Goal: Entertainment & Leisure: Consume media (video, audio)

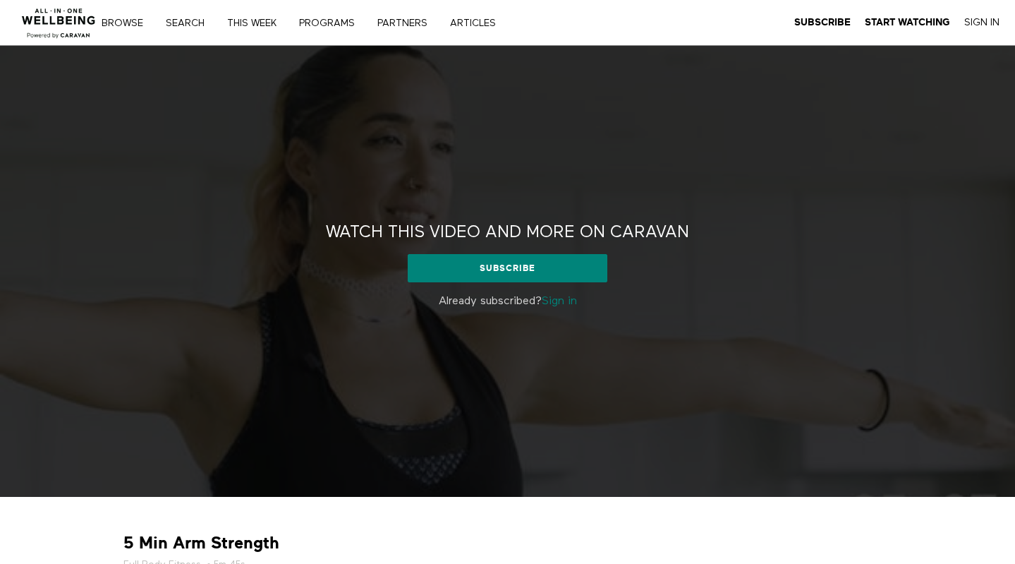
click at [553, 305] on link "Sign in" at bounding box center [559, 301] width 35 height 11
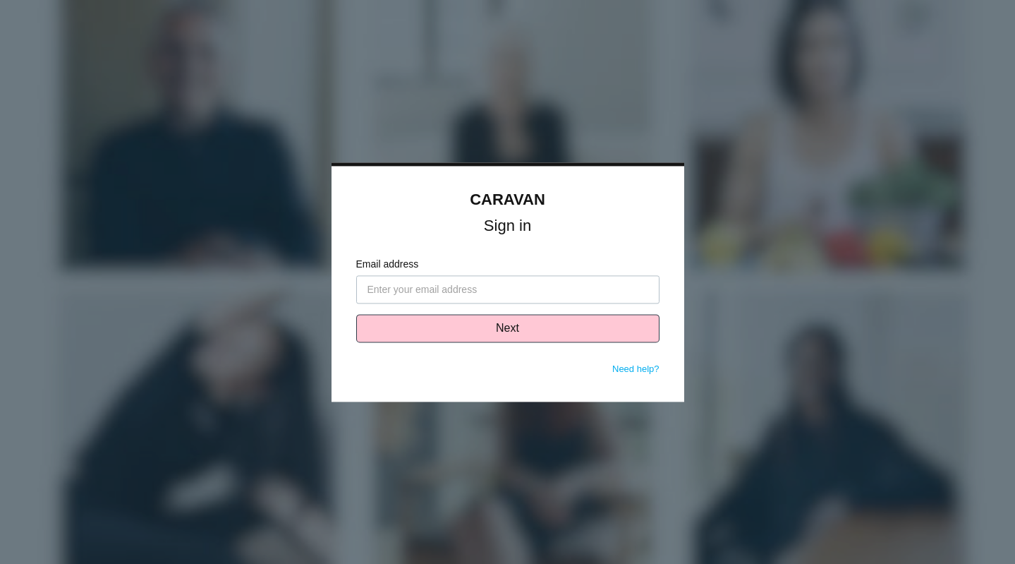
type input "[EMAIL_ADDRESS][DOMAIN_NAME]"
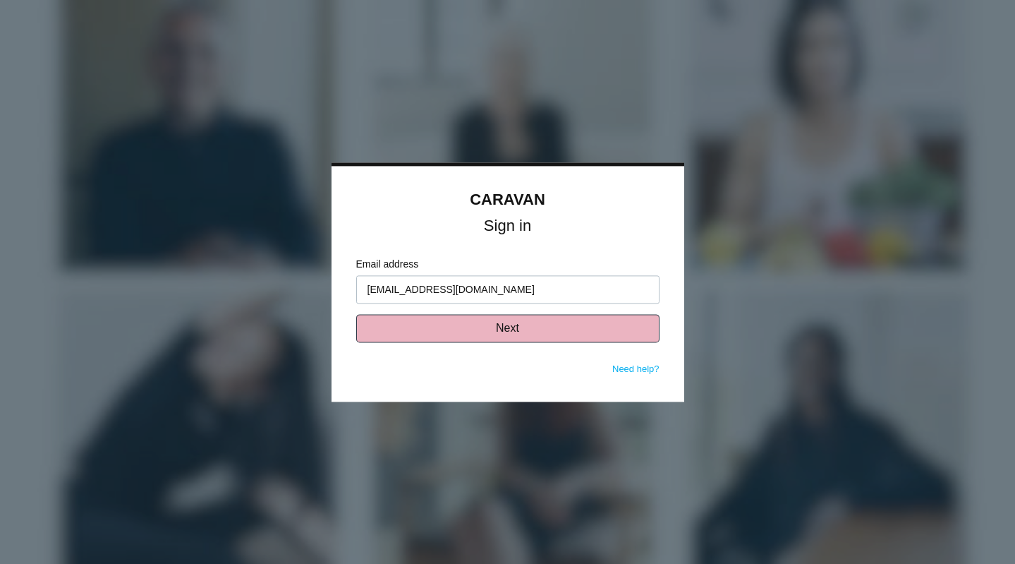
click at [504, 329] on button "Next" at bounding box center [507, 328] width 303 height 28
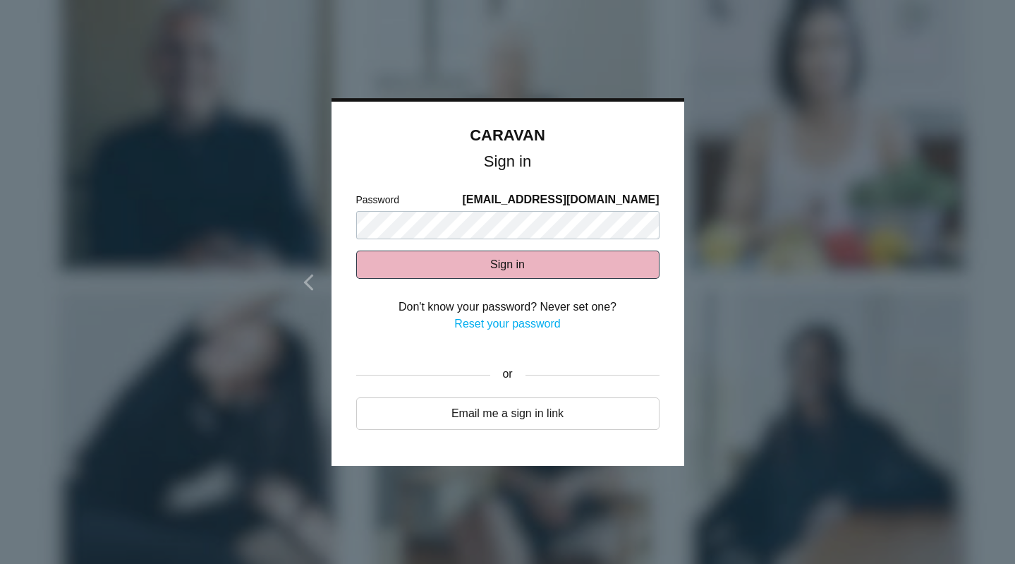
click at [507, 268] on button "Sign in" at bounding box center [507, 264] width 303 height 28
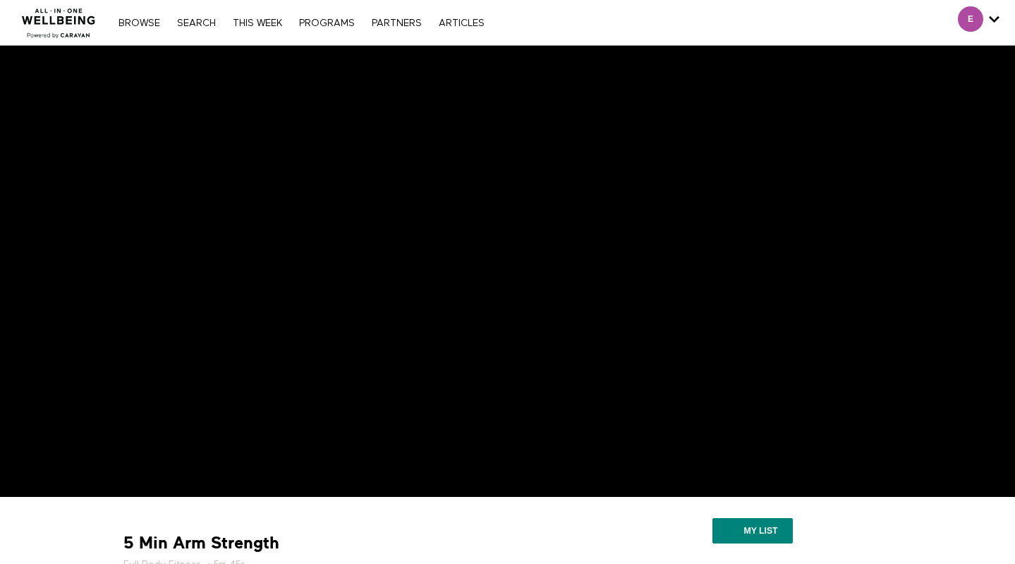
scroll to position [1, 0]
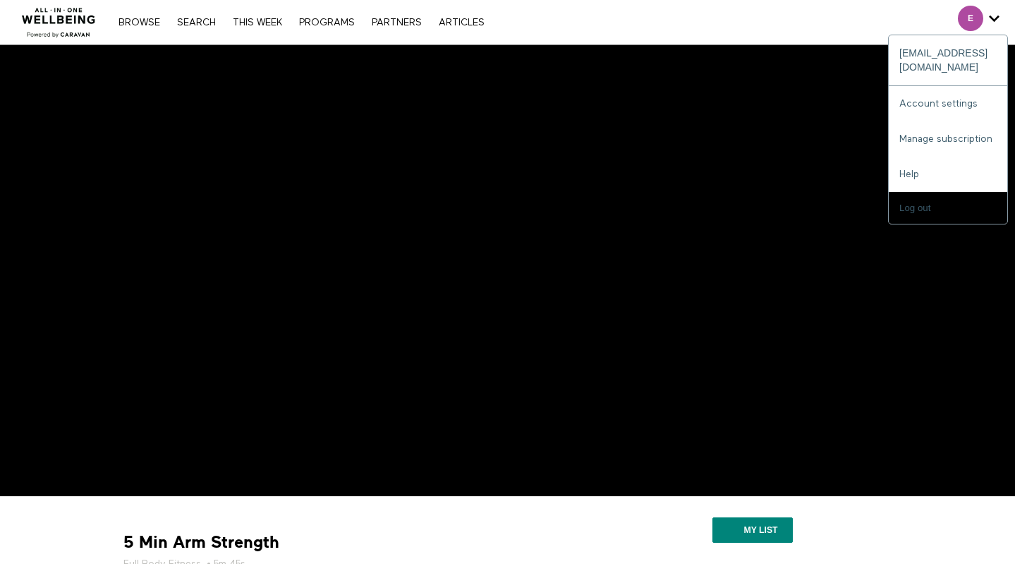
click at [978, 14] on span "Secondary" at bounding box center [970, 18] width 25 height 25
click at [956, 86] on link "Account settings" at bounding box center [948, 103] width 118 height 35
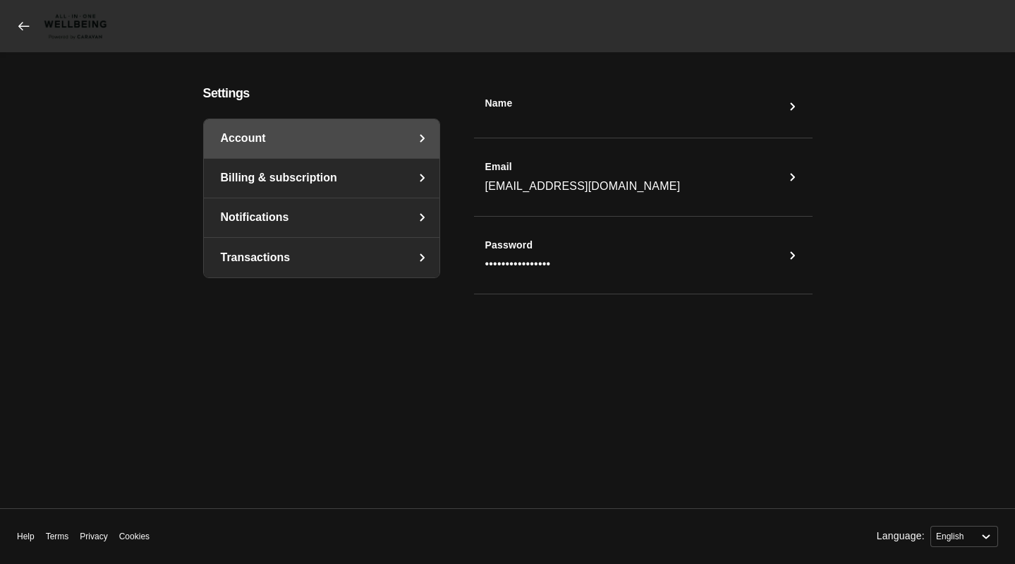
select select "en"
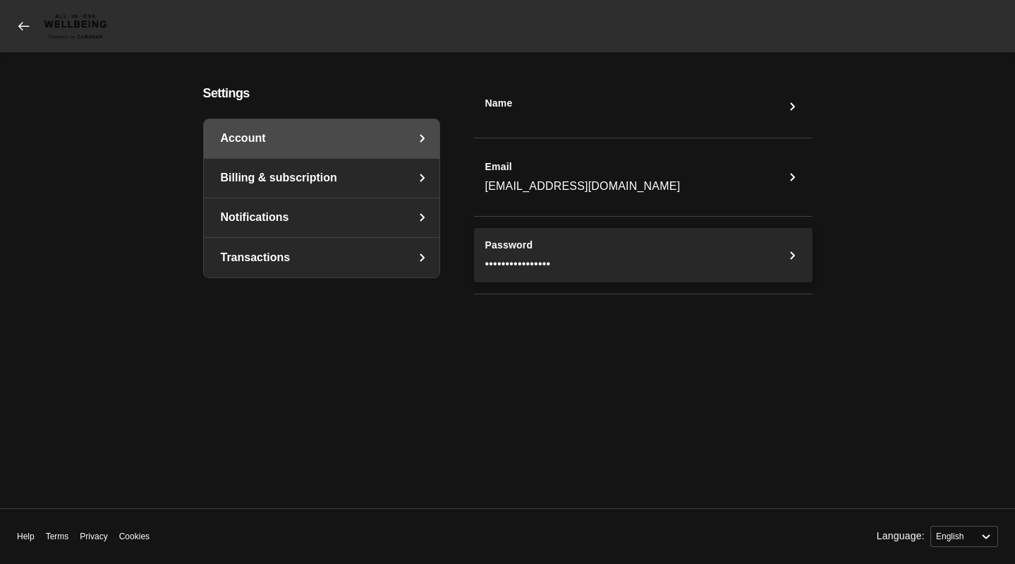
click at [791, 255] on icon "Password" at bounding box center [792, 255] width 17 height 17
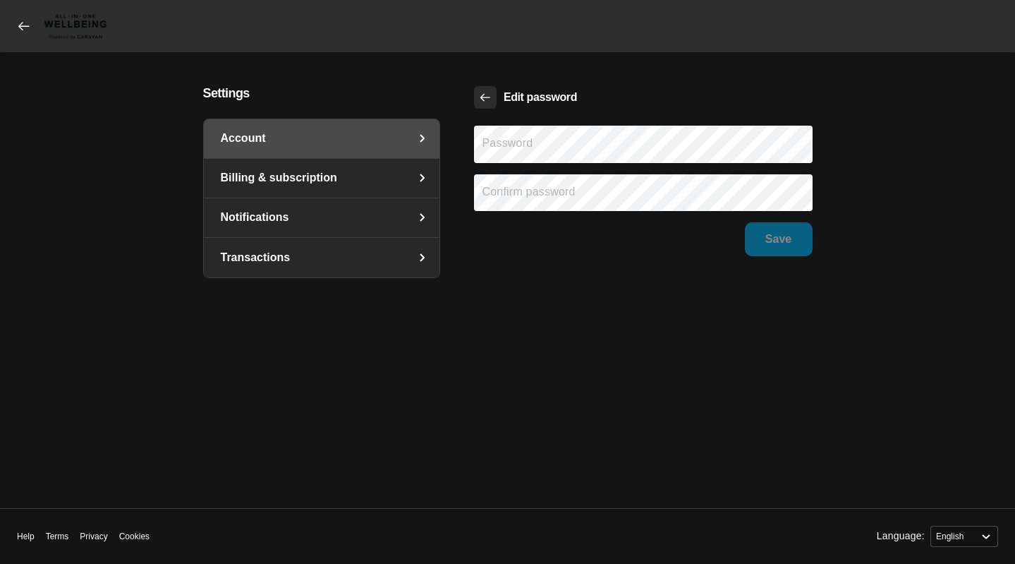
click at [480, 94] on icon "Back" at bounding box center [485, 97] width 13 height 13
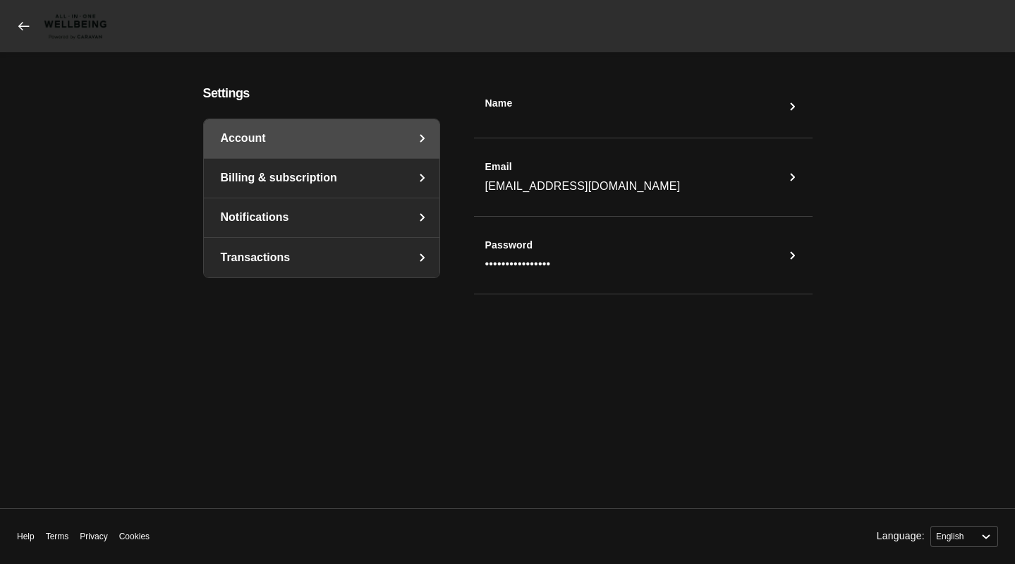
click at [23, 33] on span at bounding box center [64, 26] width 95 height 30
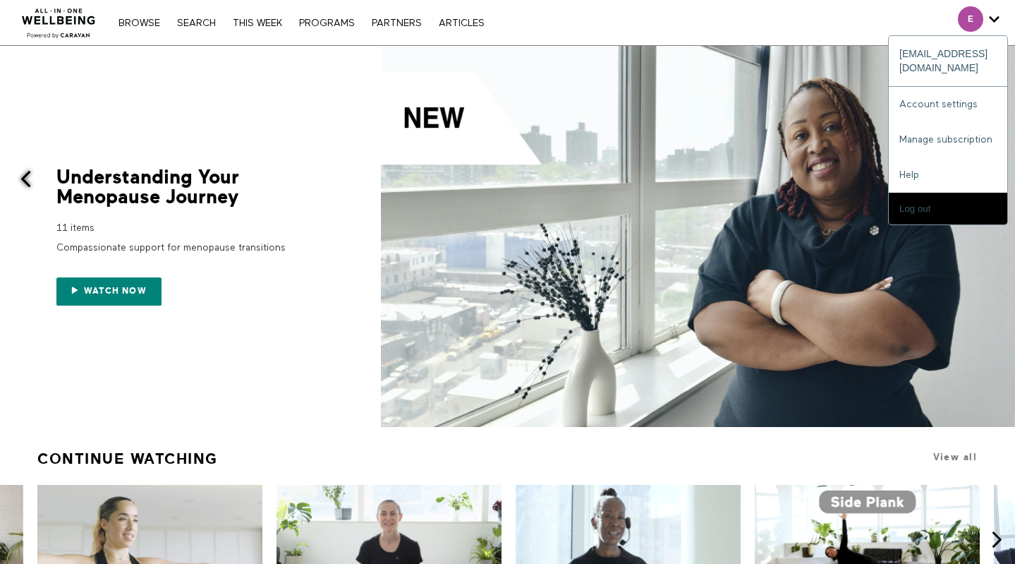
click at [993, 15] on icon "Secondary" at bounding box center [994, 18] width 11 height 21
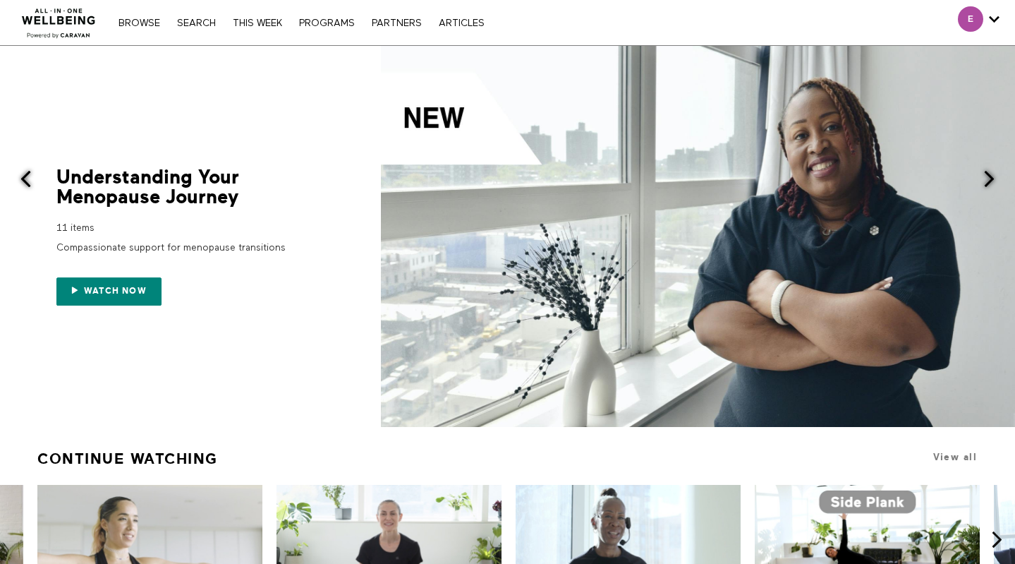
click at [993, 15] on icon "Secondary" at bounding box center [994, 18] width 11 height 21
click at [973, 18] on span "Secondary" at bounding box center [970, 18] width 25 height 25
click at [996, 21] on icon "Secondary" at bounding box center [994, 18] width 11 height 21
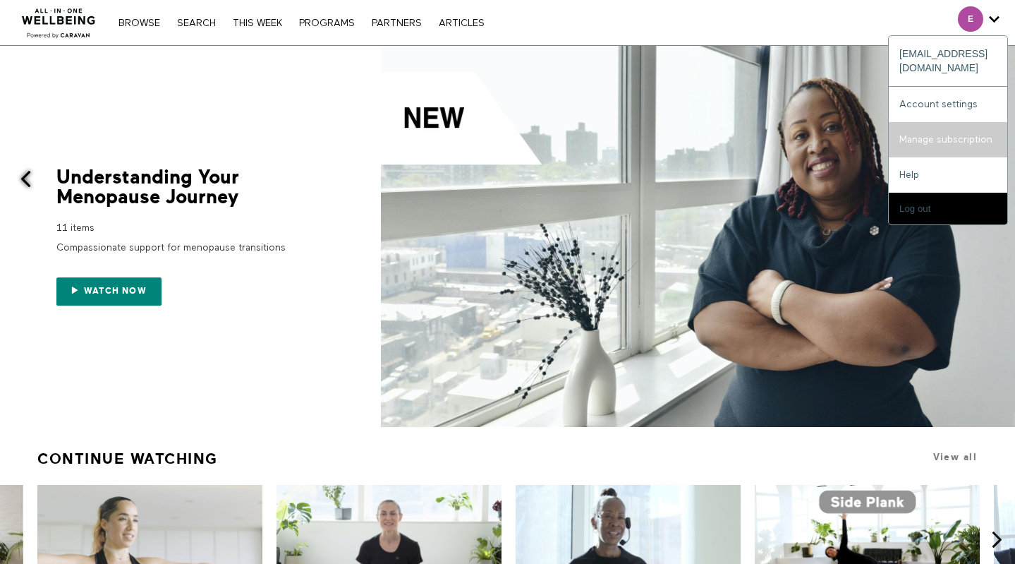
click at [937, 122] on link "Manage subscription" at bounding box center [948, 139] width 118 height 35
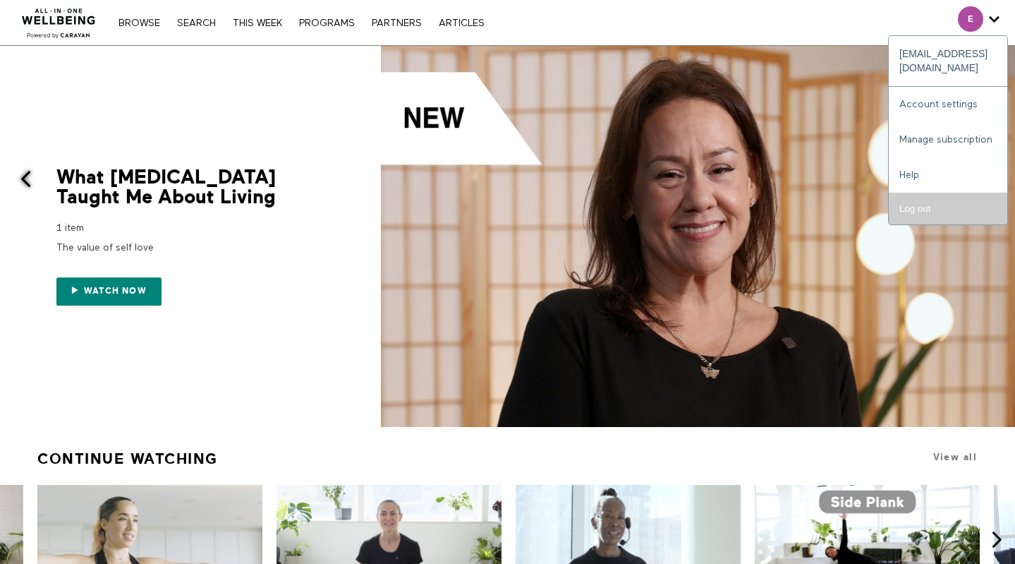
click at [939, 195] on input "Log out" at bounding box center [948, 209] width 118 height 32
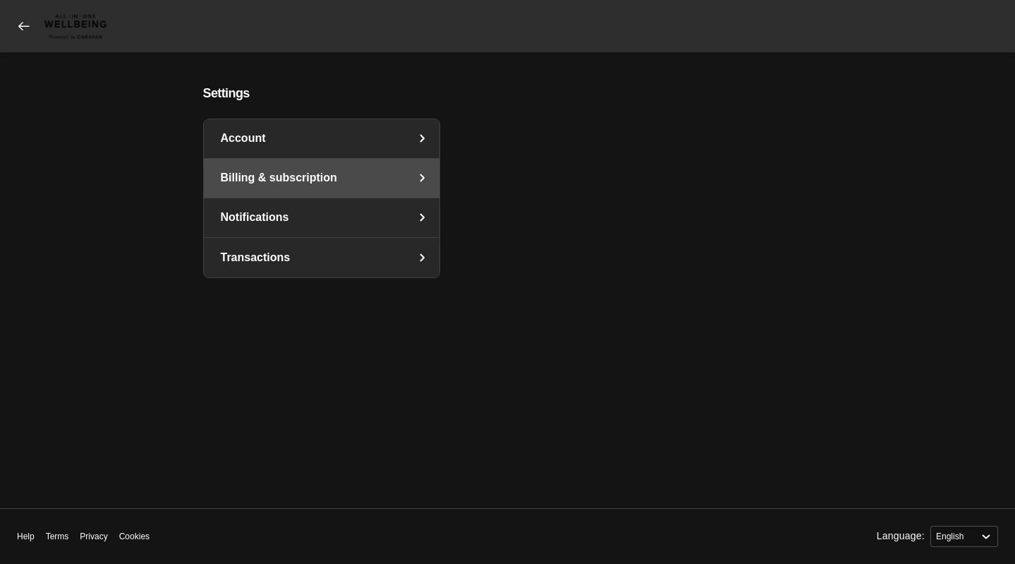
select select "en"
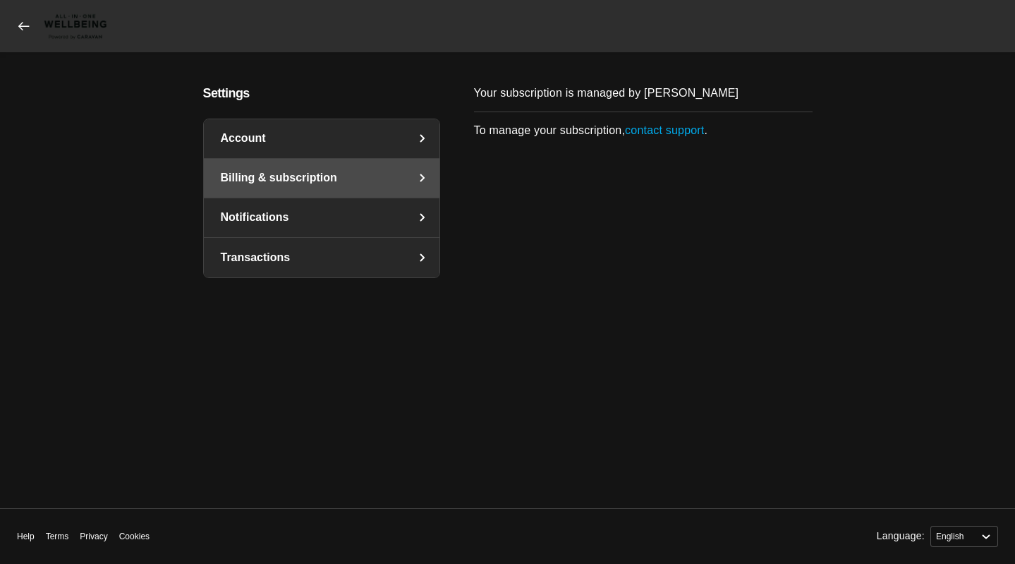
click at [294, 137] on link "Account" at bounding box center [322, 138] width 236 height 39
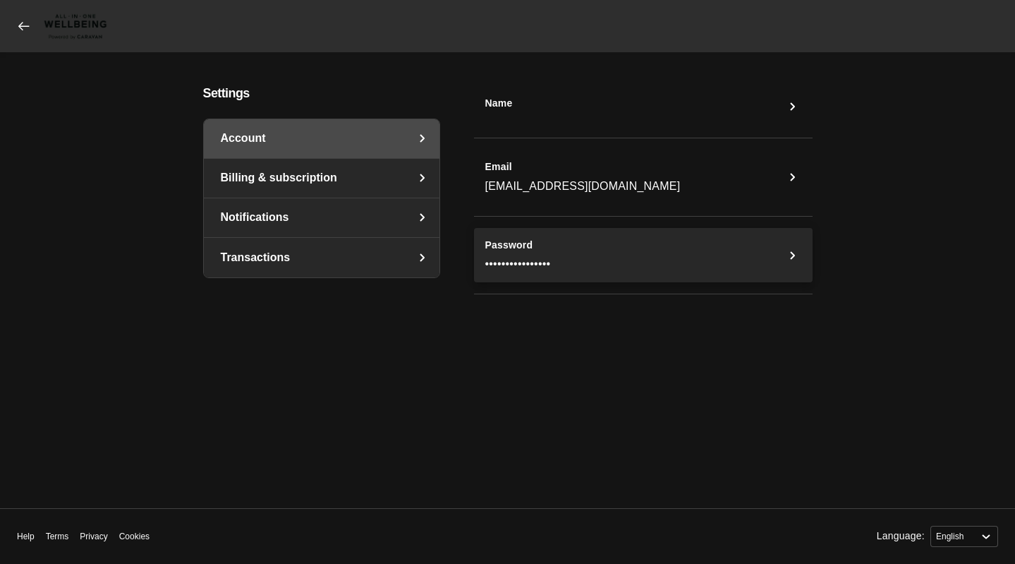
click at [566, 258] on button "Password ••••••••••••••••" at bounding box center [643, 255] width 339 height 55
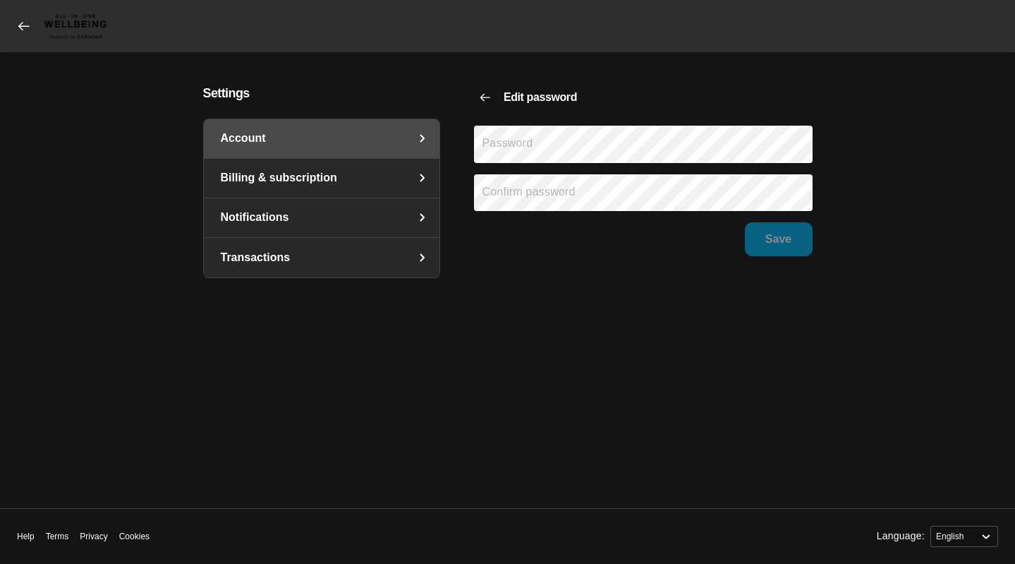
click at [29, 25] on icon at bounding box center [24, 26] width 14 height 14
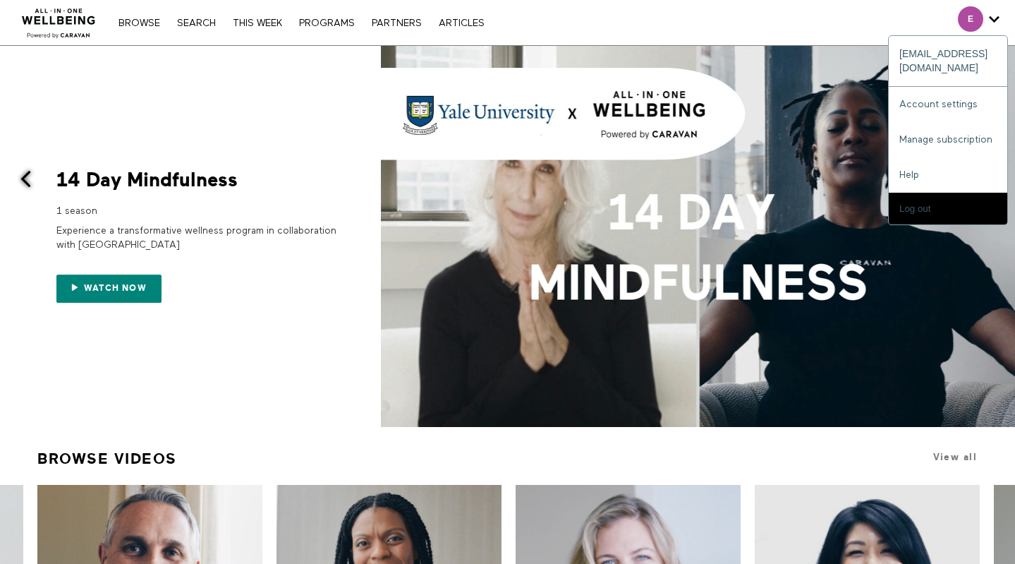
click at [975, 18] on span "Secondary" at bounding box center [970, 18] width 25 height 25
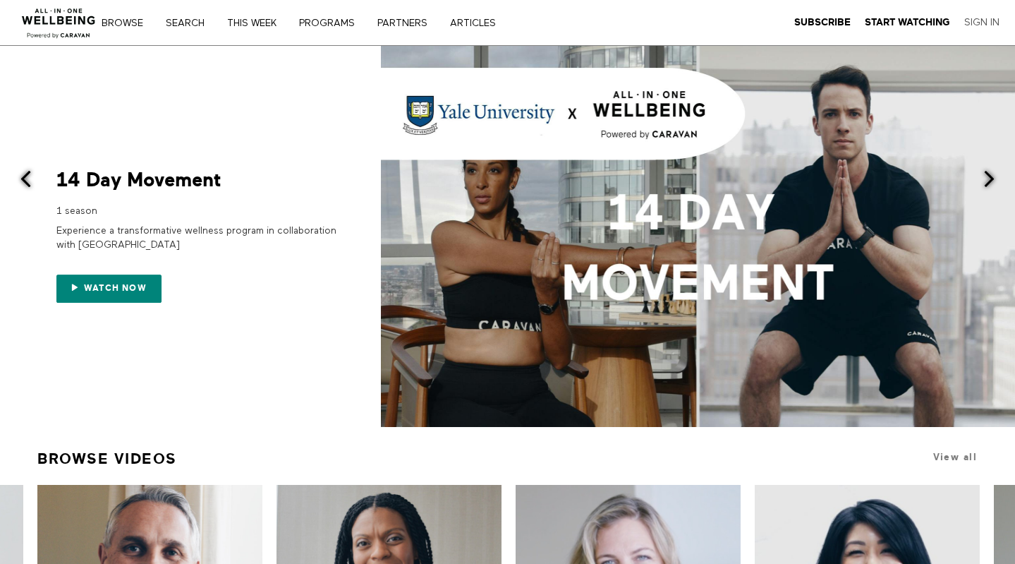
click at [992, 22] on link "Sign In" at bounding box center [981, 22] width 35 height 13
